Goal: Complete application form

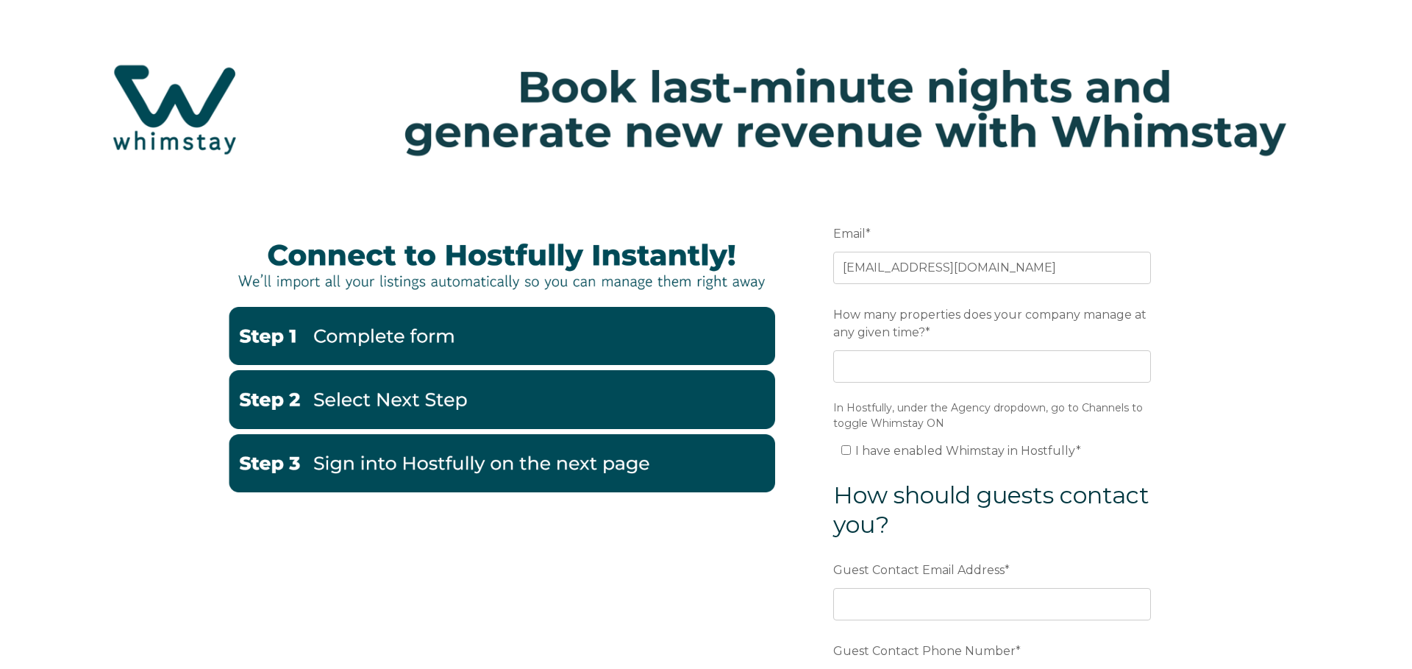
click at [496, 94] on img at bounding box center [706, 109] width 1383 height 146
click at [432, 178] on img at bounding box center [706, 109] width 1383 height 146
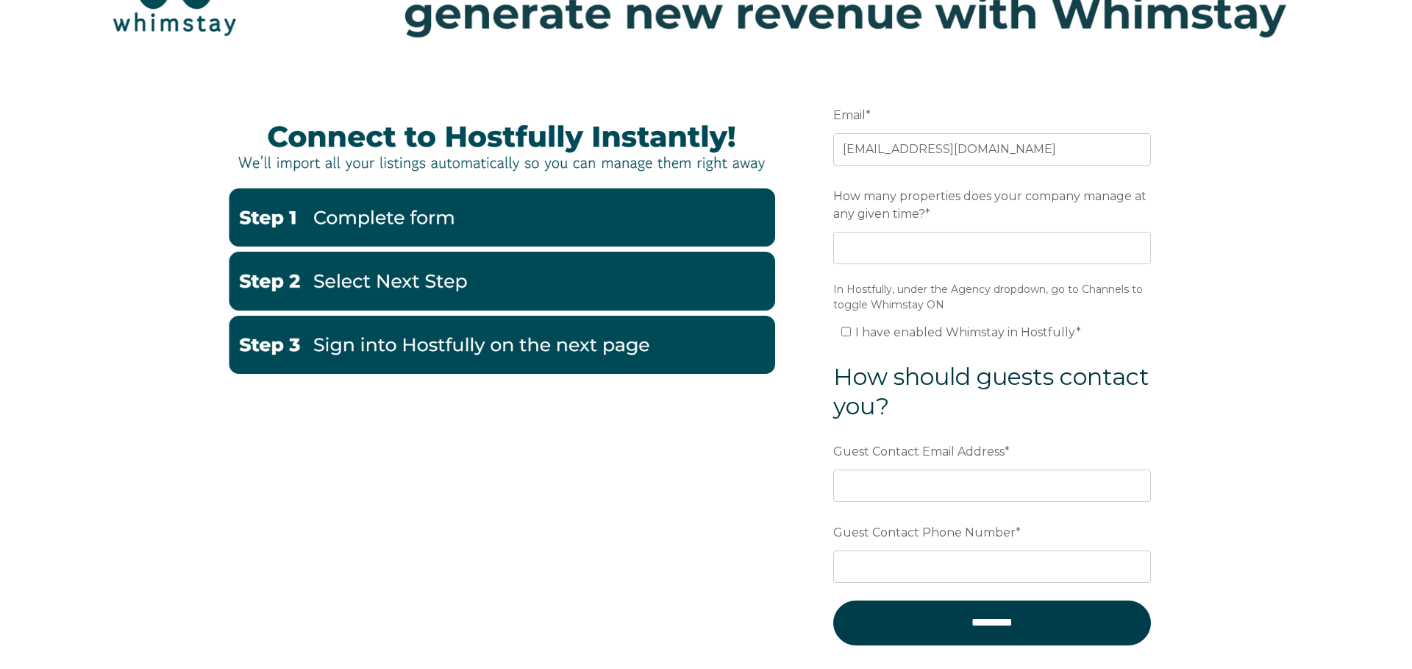
scroll to position [128, 0]
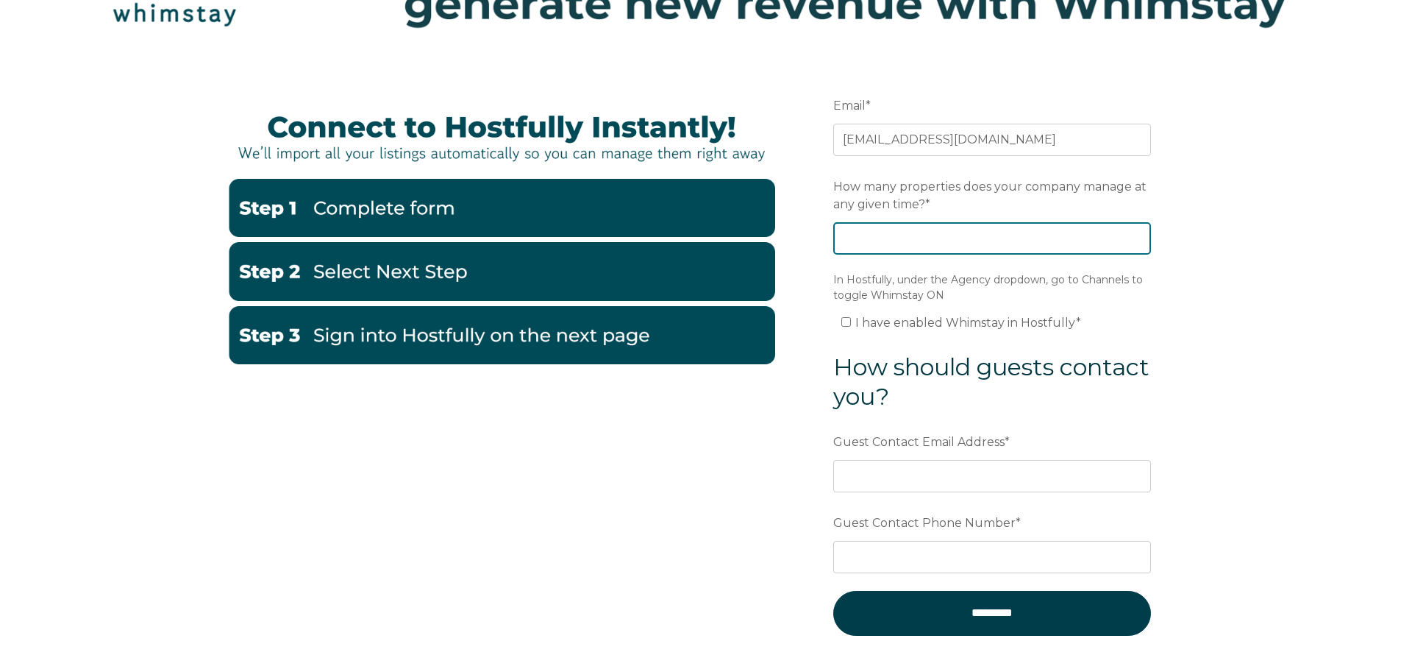
click at [1000, 241] on input "How many properties does your company manage at any given time? *" at bounding box center [992, 238] width 318 height 32
type input "22"
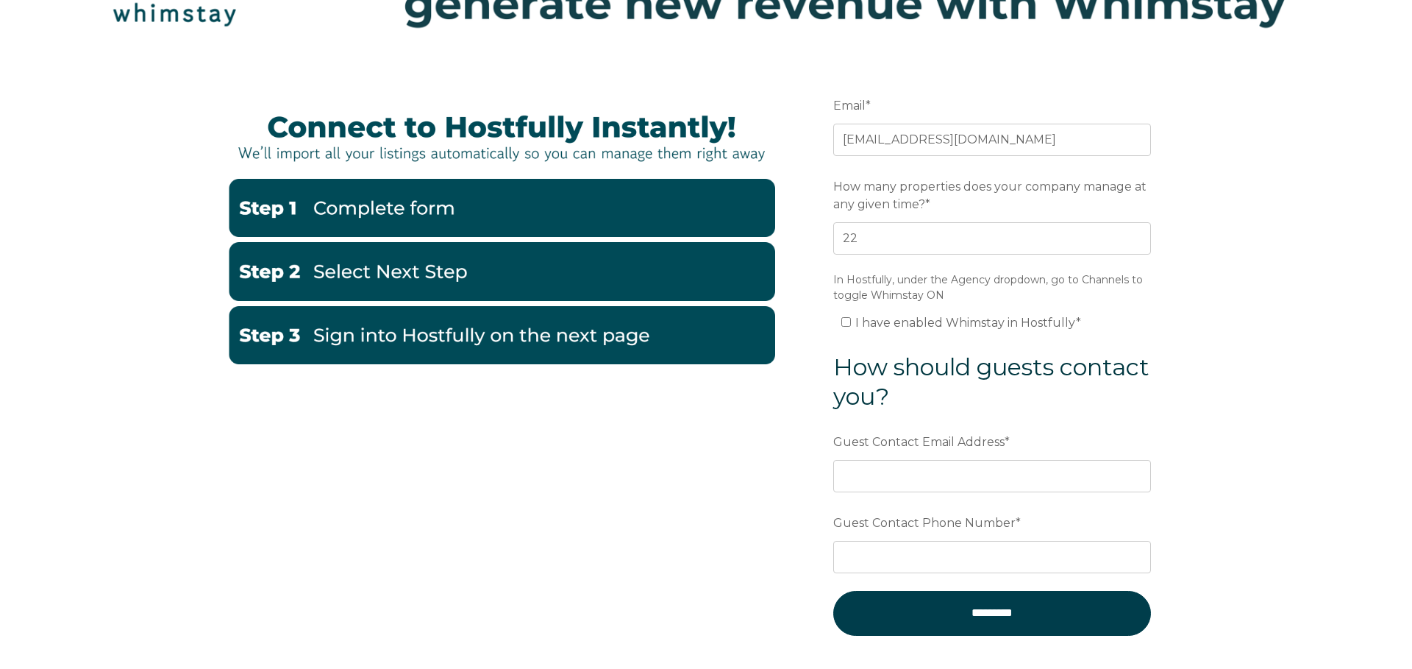
click at [1104, 348] on form "Email * [EMAIL_ADDRESS][DOMAIN_NAME] Preferred language SDR How many properties…" at bounding box center [992, 373] width 384 height 627
click at [1053, 327] on span "I have enabled Whimstay in Hostfully *" at bounding box center [968, 323] width 226 height 14
click at [851, 327] on input "I have enabled Whimstay in Hostfully *" at bounding box center [846, 322] width 10 height 10
checkbox input "true"
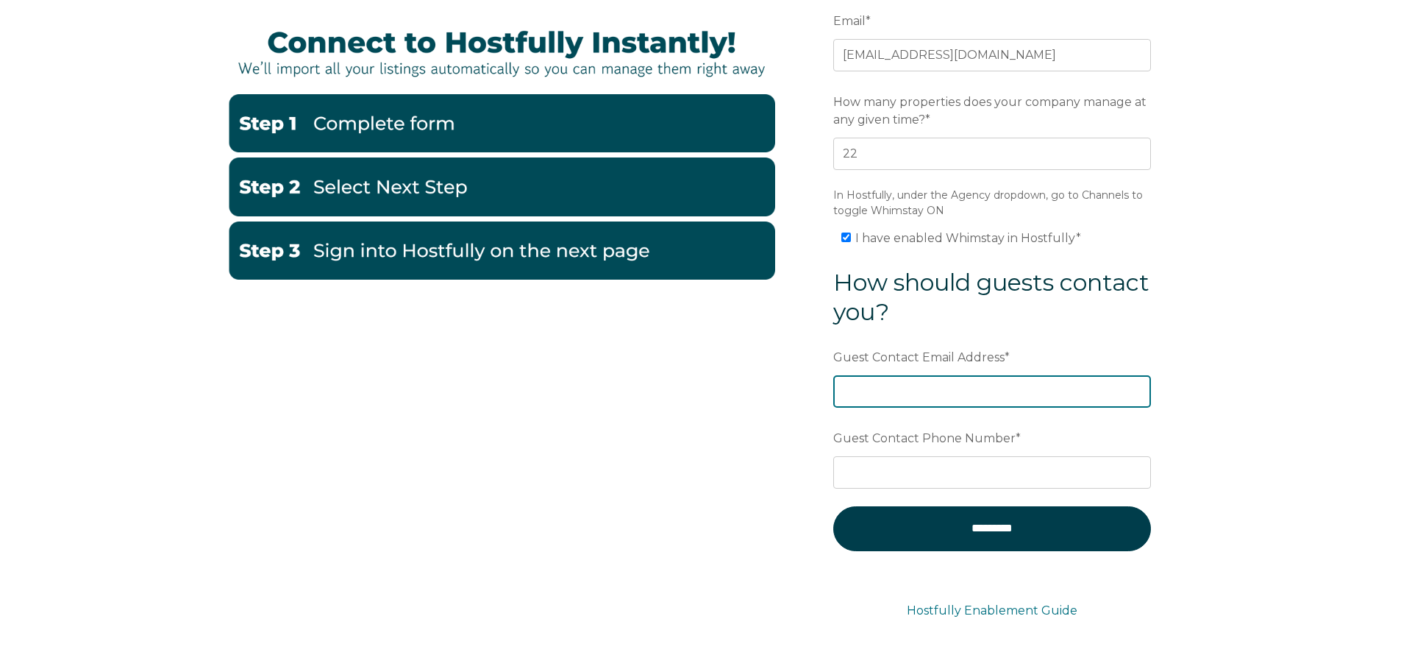
scroll to position [222, 0]
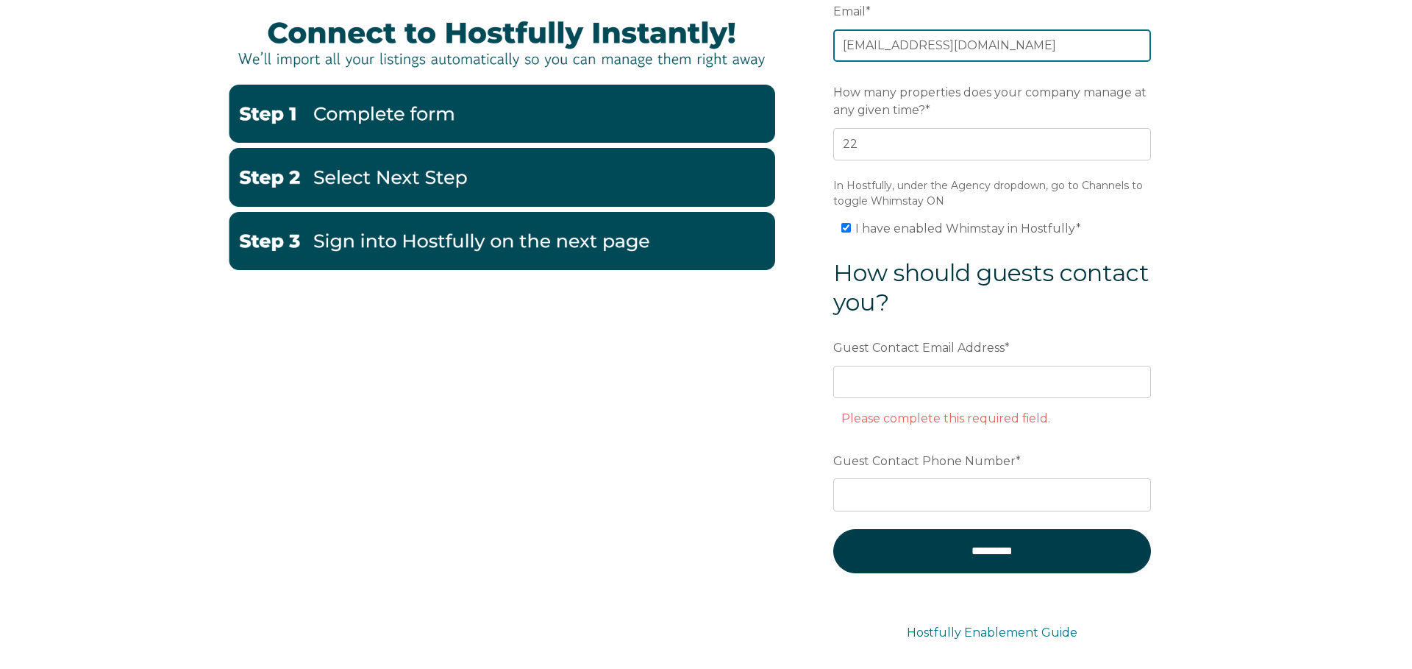
click at [927, 49] on input "[EMAIL_ADDRESS][DOMAIN_NAME]" at bounding box center [992, 45] width 318 height 32
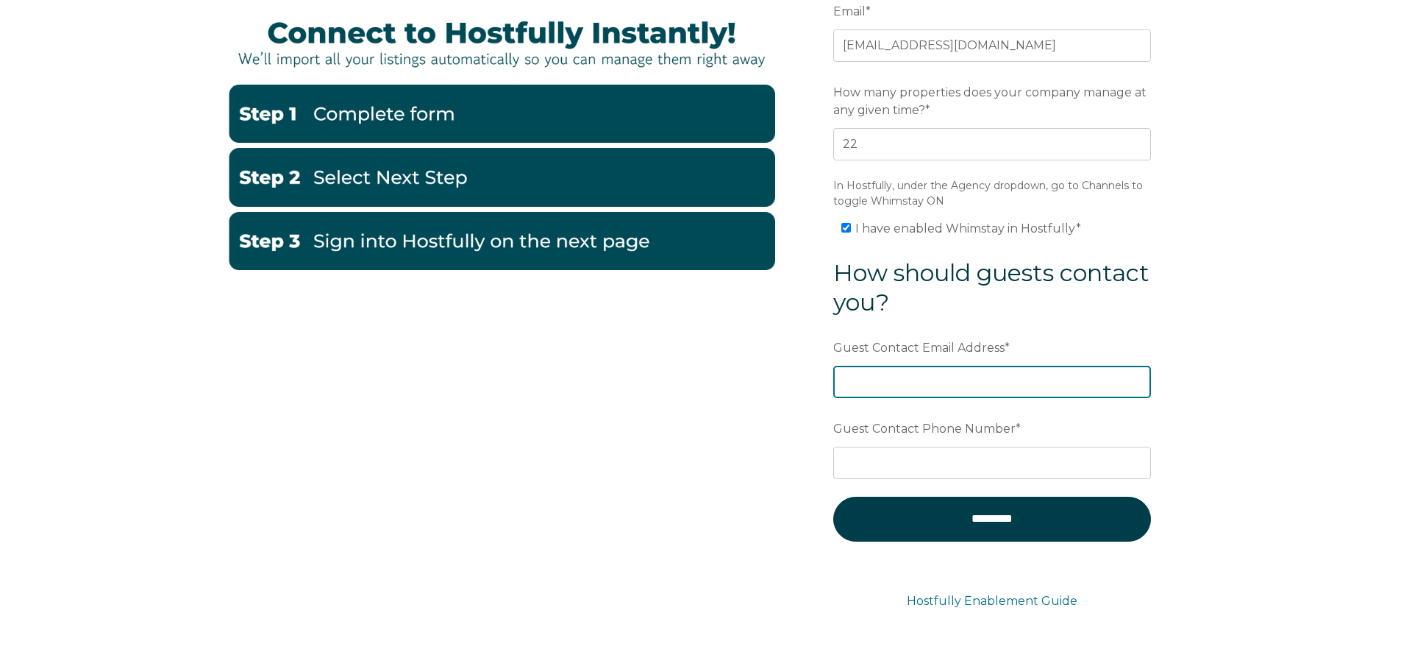
click at [988, 387] on input "Guest Contact Email Address *" at bounding box center [992, 382] width 318 height 32
paste input "[EMAIL_ADDRESS][DOMAIN_NAME]"
type input "[EMAIL_ADDRESS][DOMAIN_NAME]"
click at [1239, 475] on div "Email * [EMAIL_ADDRESS][DOMAIN_NAME] Preferred language SDR How many properties…" at bounding box center [706, 316] width 1412 height 703
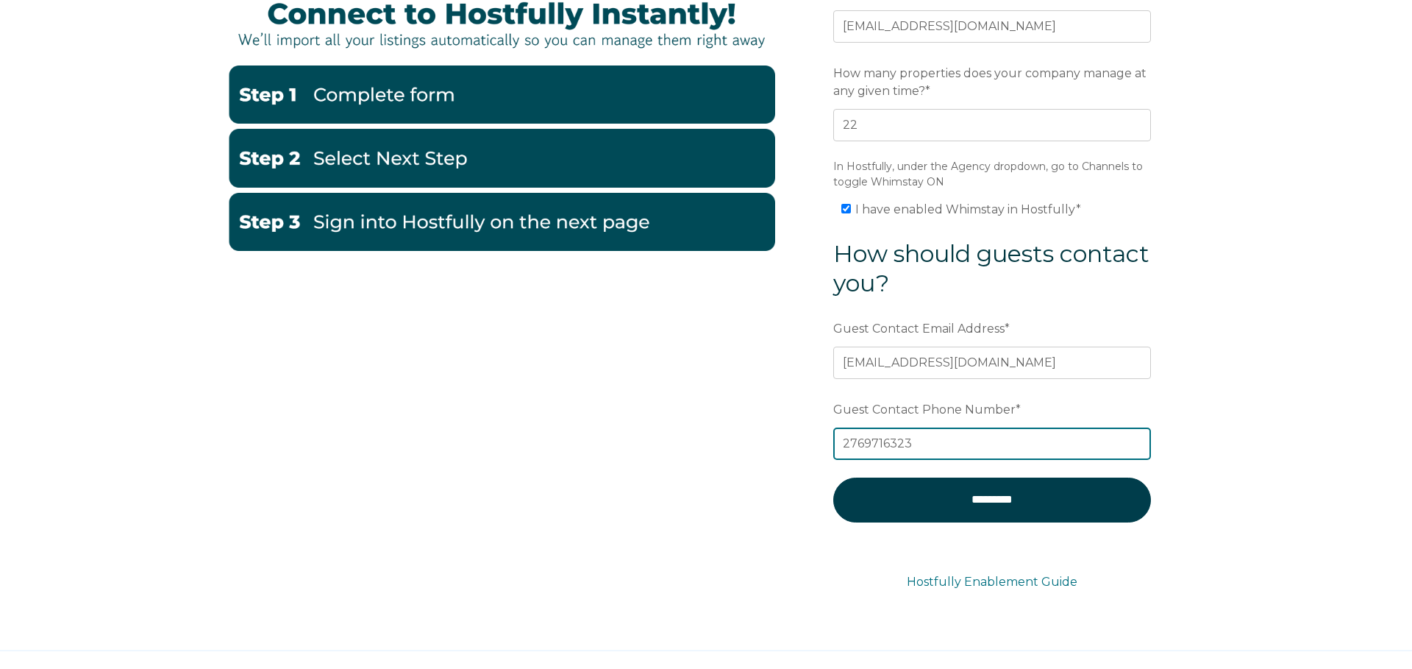
type input "2769716323"
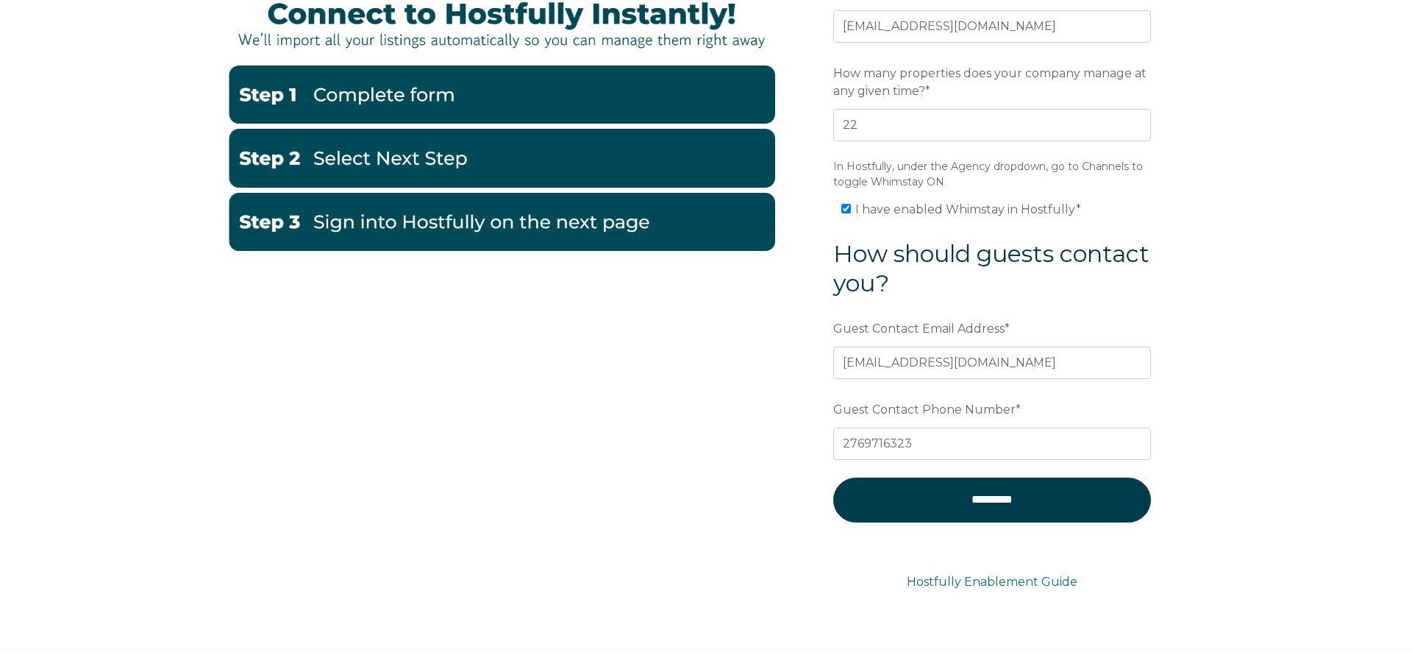
click at [1274, 478] on div "Email * [EMAIL_ADDRESS][DOMAIN_NAME] Preferred language SDR How many properties…" at bounding box center [706, 297] width 1412 height 703
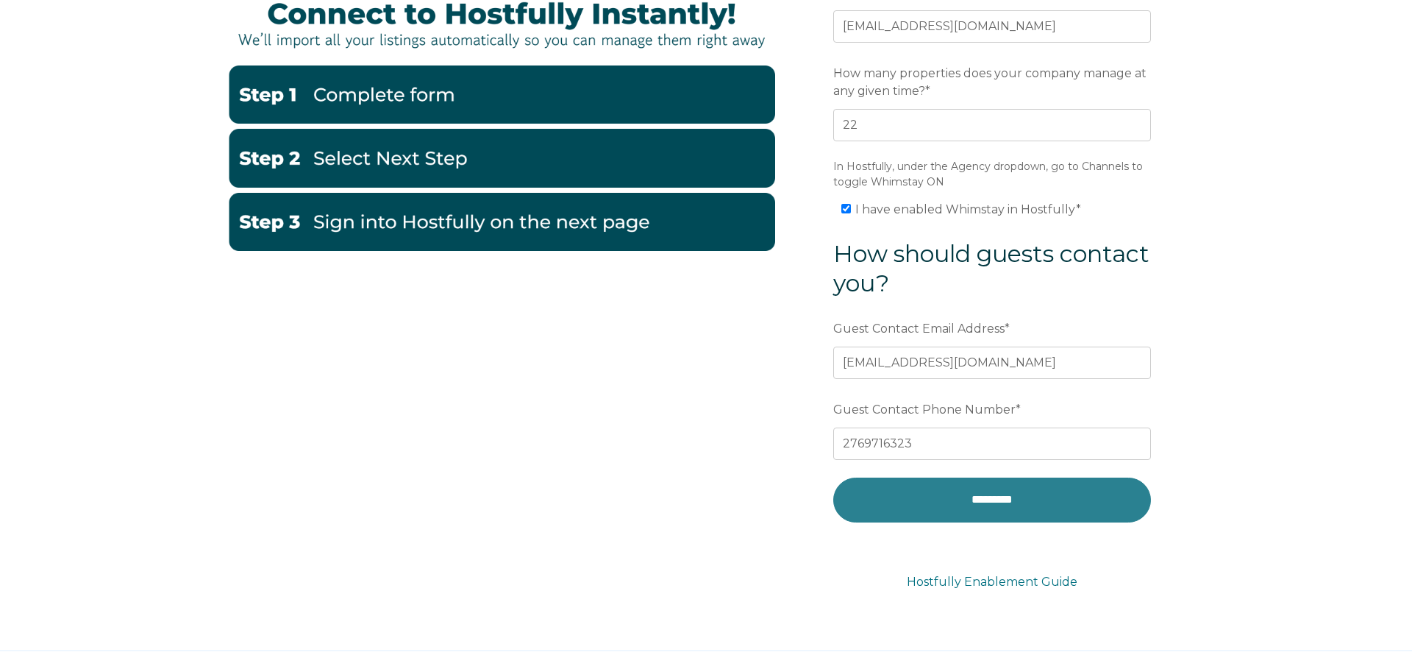
click at [1004, 499] on input "*********" at bounding box center [992, 499] width 318 height 44
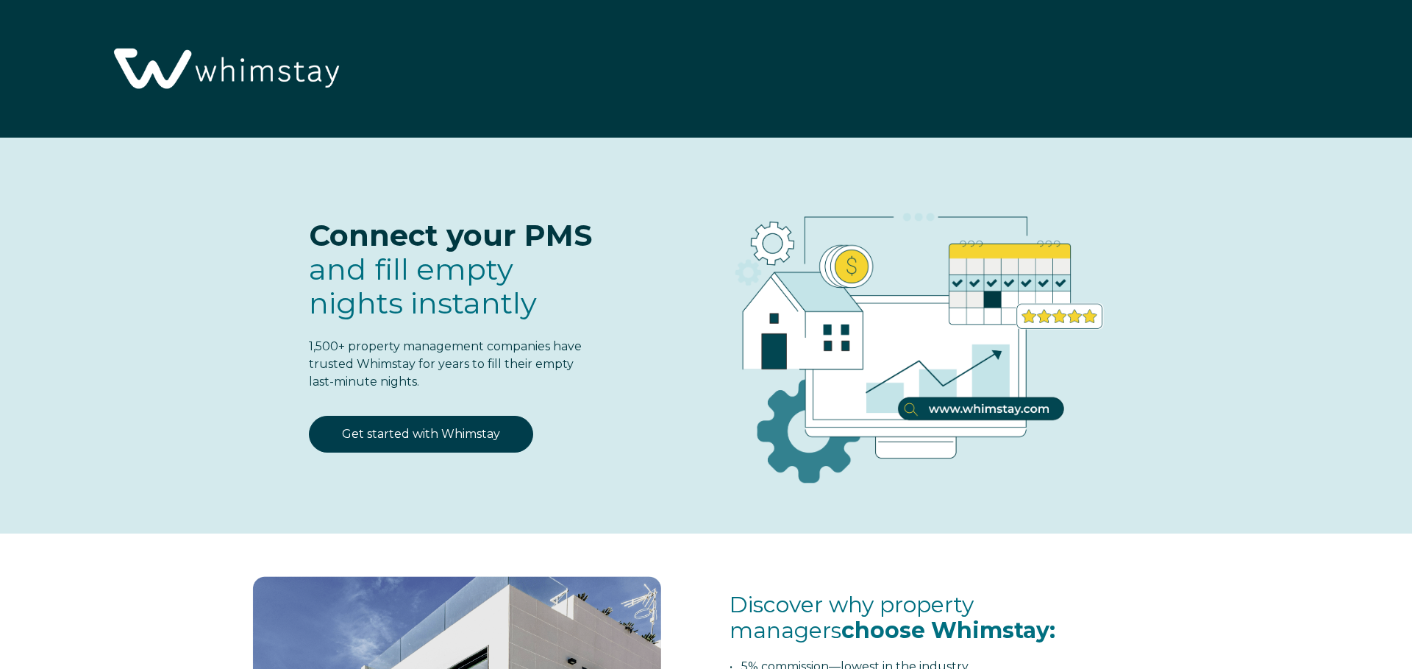
select select "US"
select select "Standard"
